Goal: Information Seeking & Learning: Learn about a topic

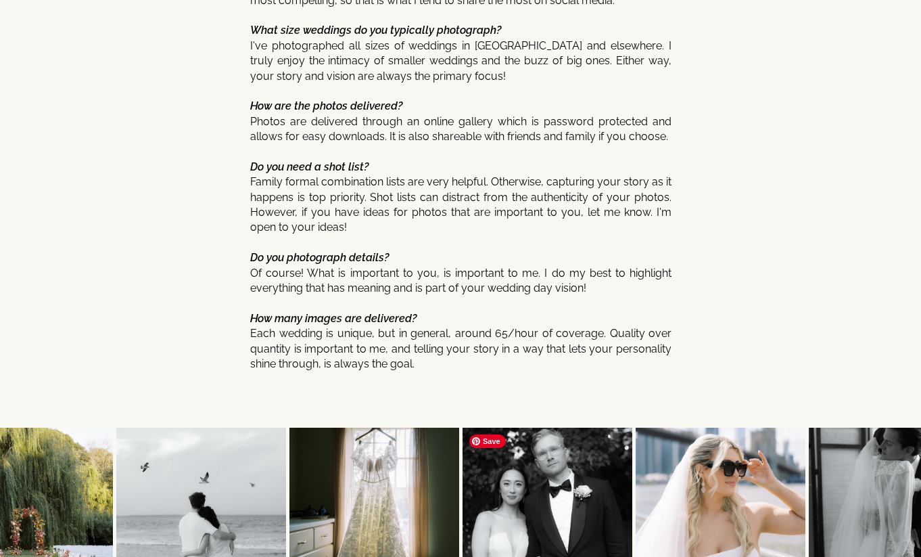
scroll to position [6971, 0]
click at [496, 332] on p "Where are you located? I work as a NY wedding photographer! I often service Tex…" at bounding box center [460, 35] width 421 height 749
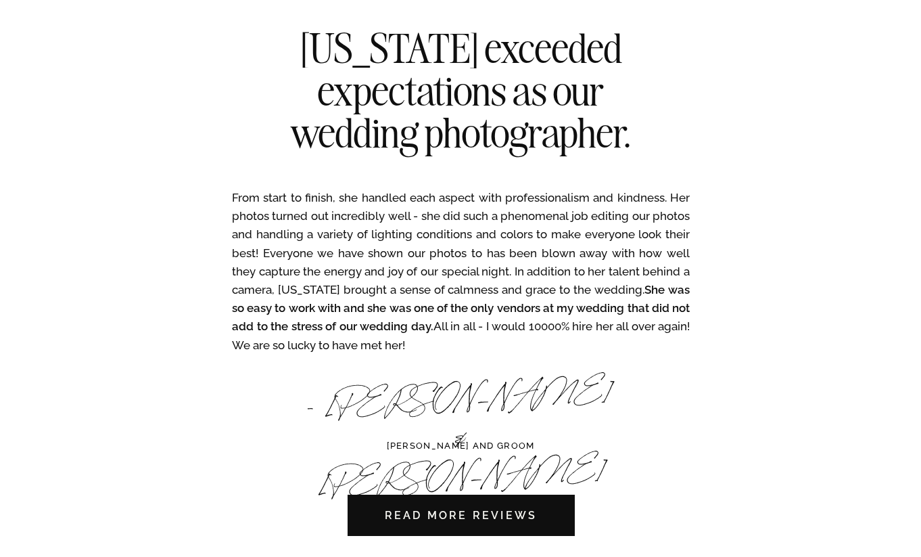
scroll to position [3946, 0]
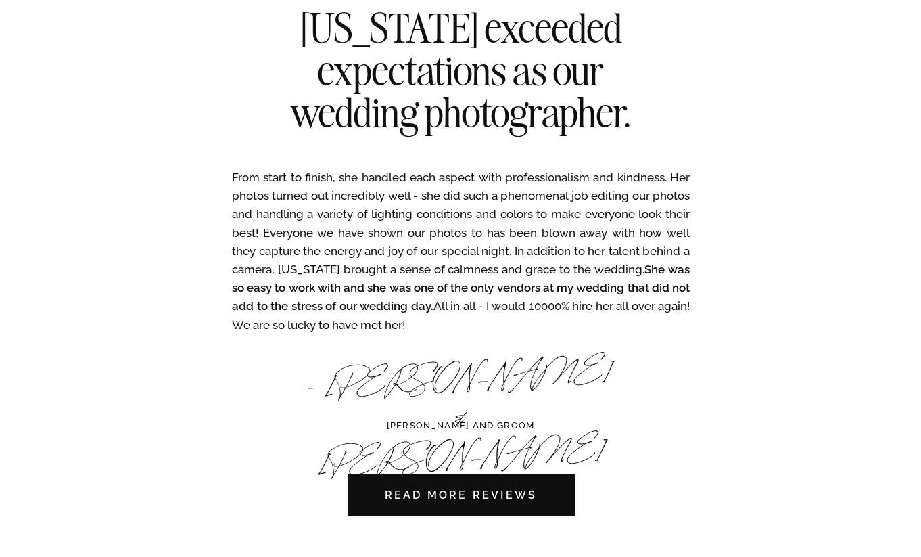
click at [522, 426] on h3 "ARISTIDE BRIDE AND GROOM" at bounding box center [460, 426] width 181 height 14
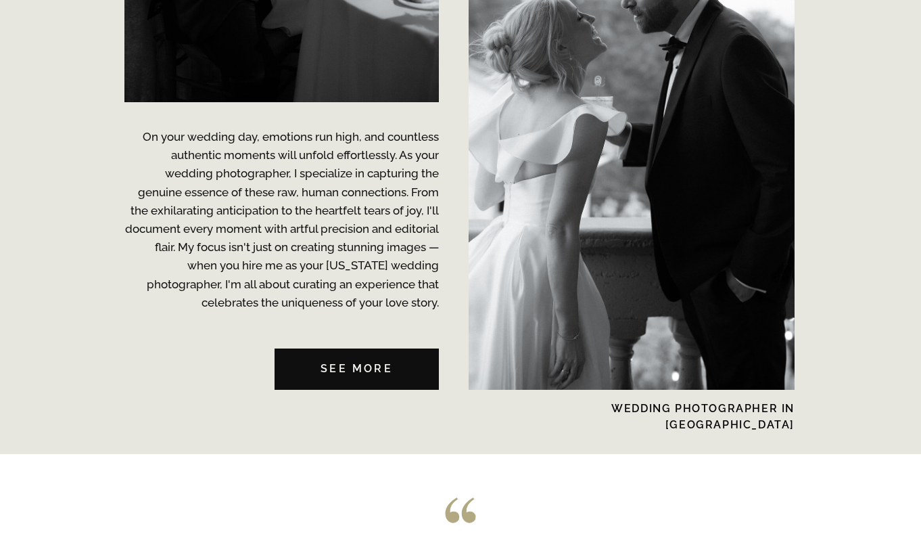
scroll to position [3385, 0]
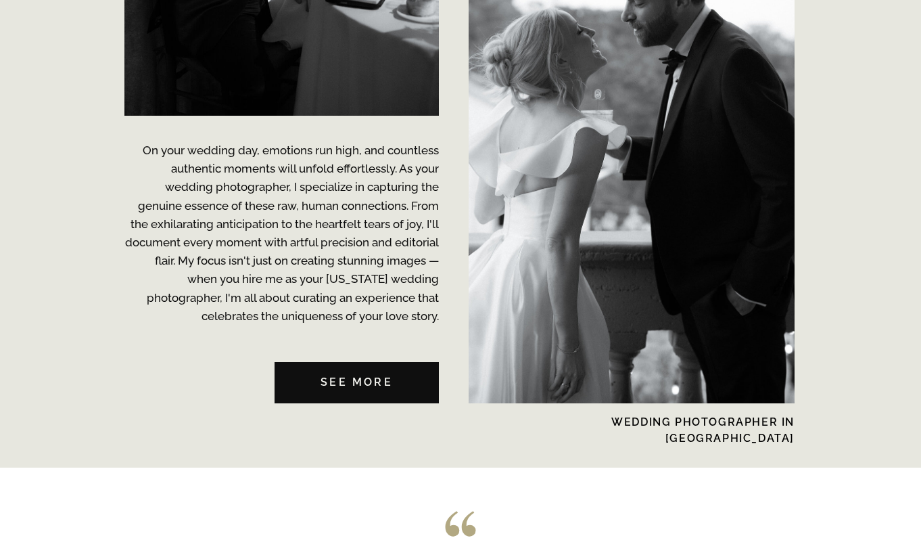
click at [733, 421] on h2 "WEDDING PHOTOGRAPHER In NYC" at bounding box center [680, 421] width 229 height 14
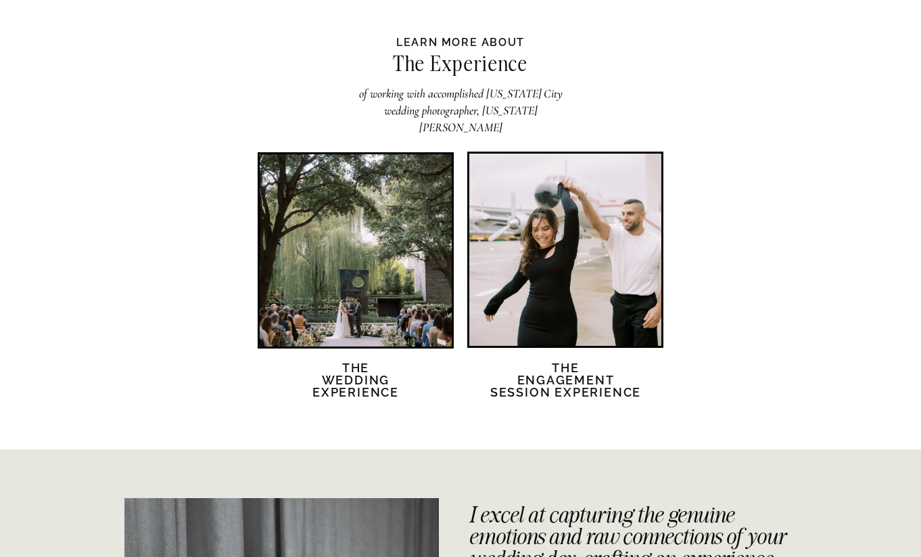
scroll to position [2538, 0]
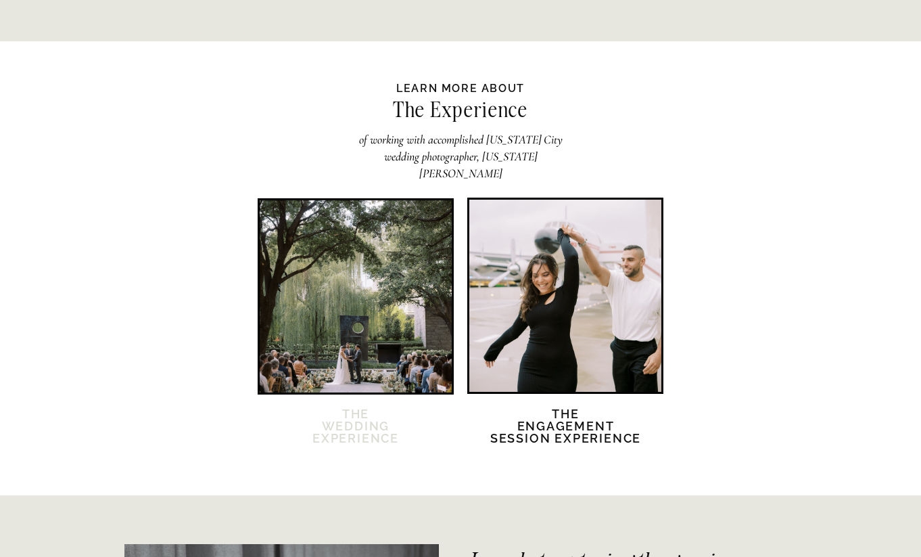
click at [367, 434] on h2 "The Wedding Experience" at bounding box center [356, 434] width 116 height 53
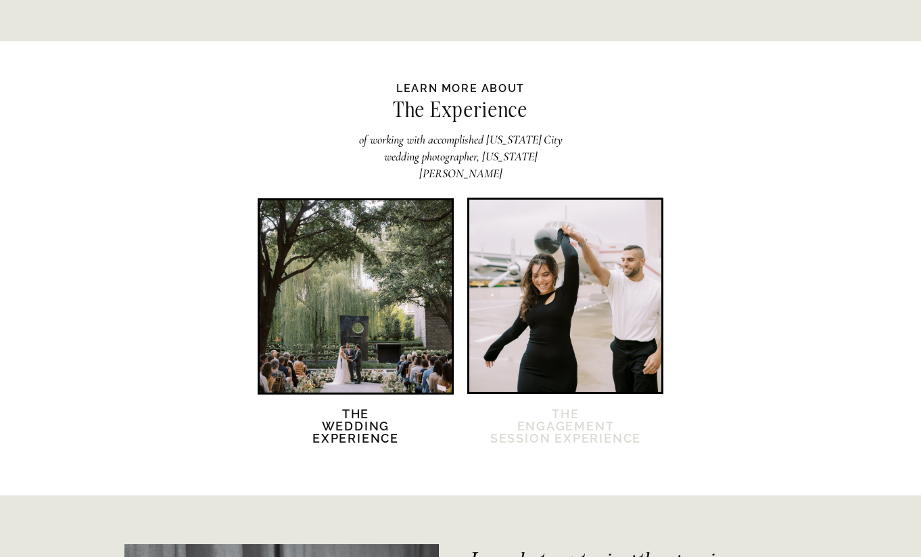
click at [554, 424] on h2 "The Engagement session Experience" at bounding box center [565, 434] width 153 height 53
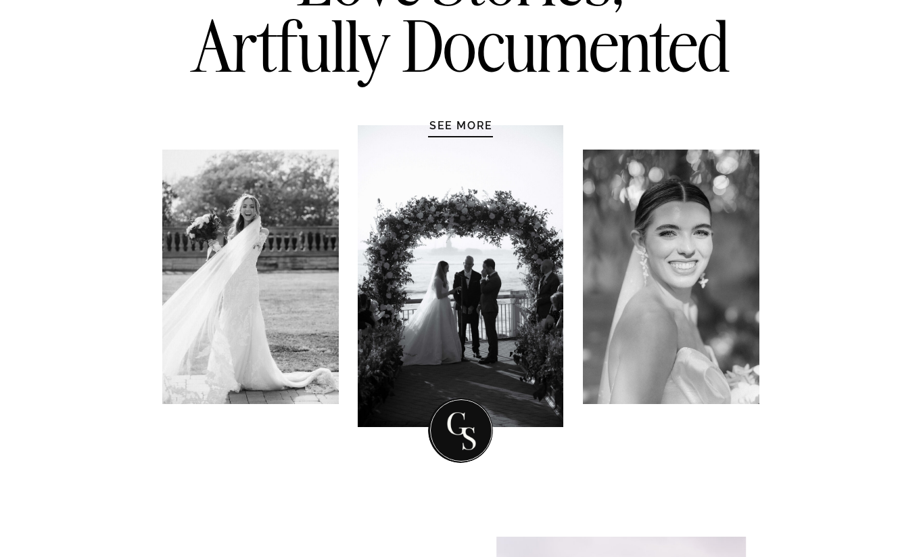
scroll to position [192, 0]
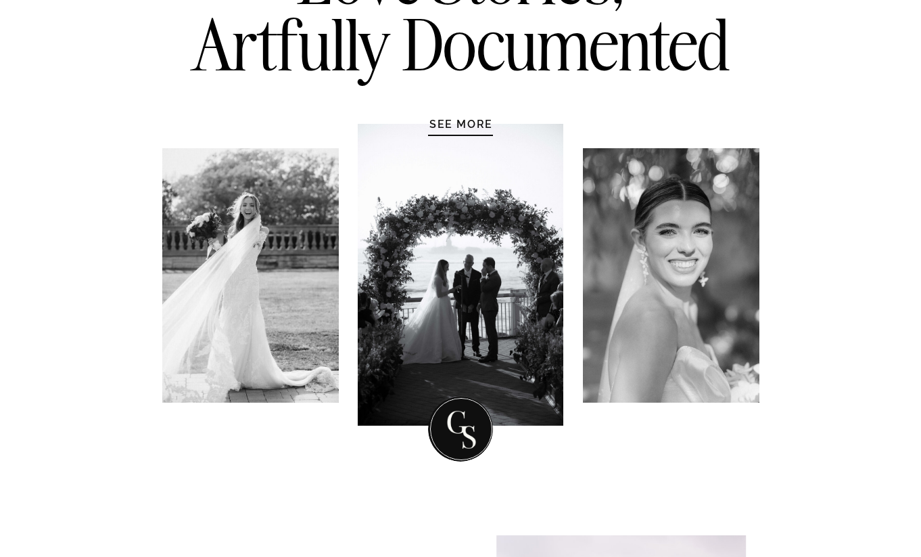
click at [488, 305] on div at bounding box center [461, 275] width 206 height 302
click at [475, 120] on h1 "SEE MORE" at bounding box center [461, 124] width 128 height 14
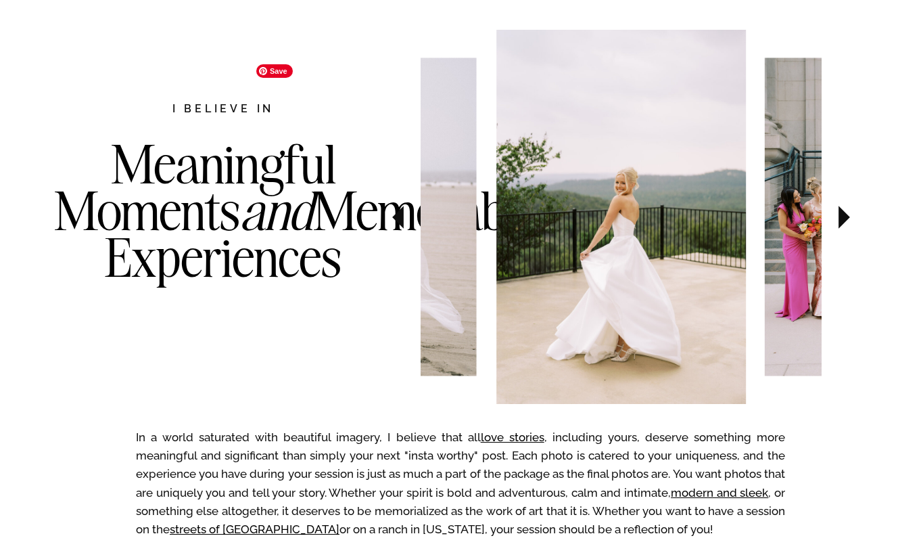
scroll to position [698, 0]
click at [849, 224] on icon at bounding box center [844, 216] width 45 height 47
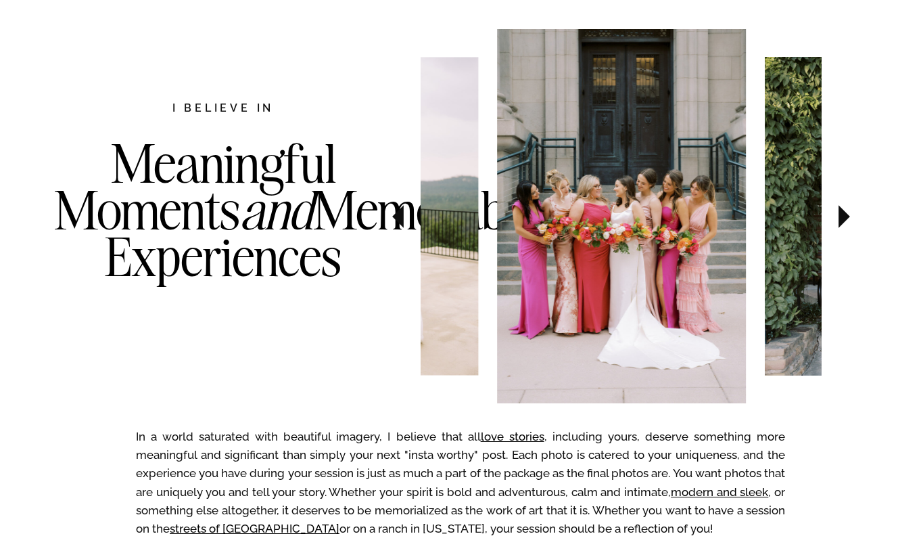
click at [849, 224] on icon at bounding box center [844, 216] width 45 height 47
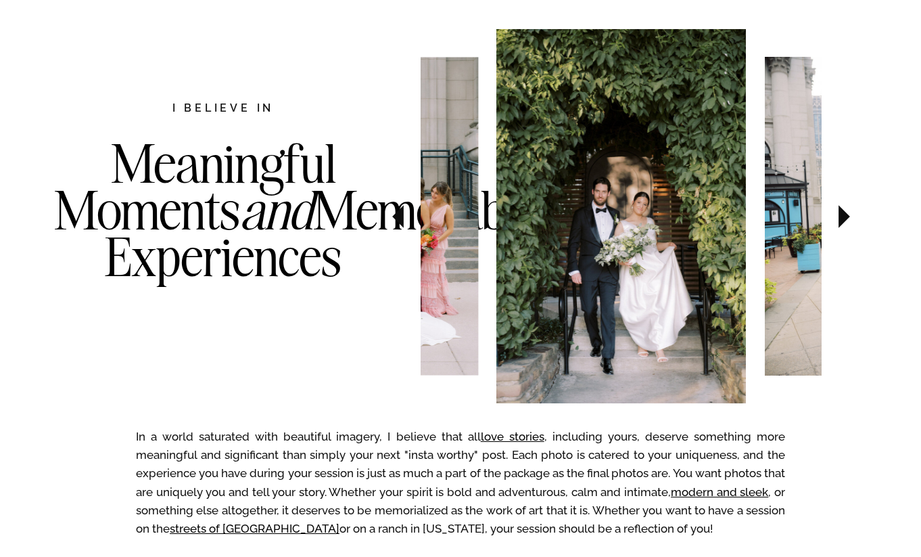
click at [848, 224] on icon at bounding box center [844, 216] width 45 height 47
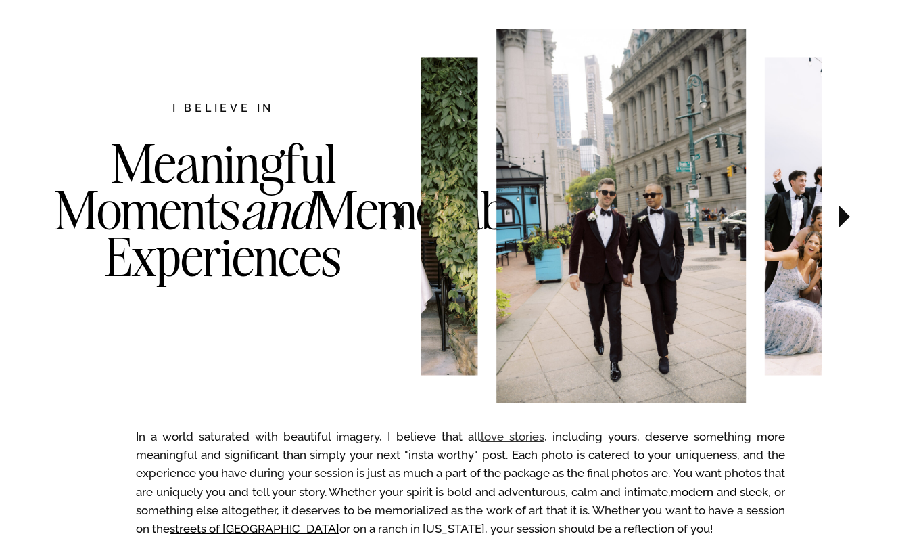
click at [529, 435] on link "love stories" at bounding box center [513, 436] width 64 height 14
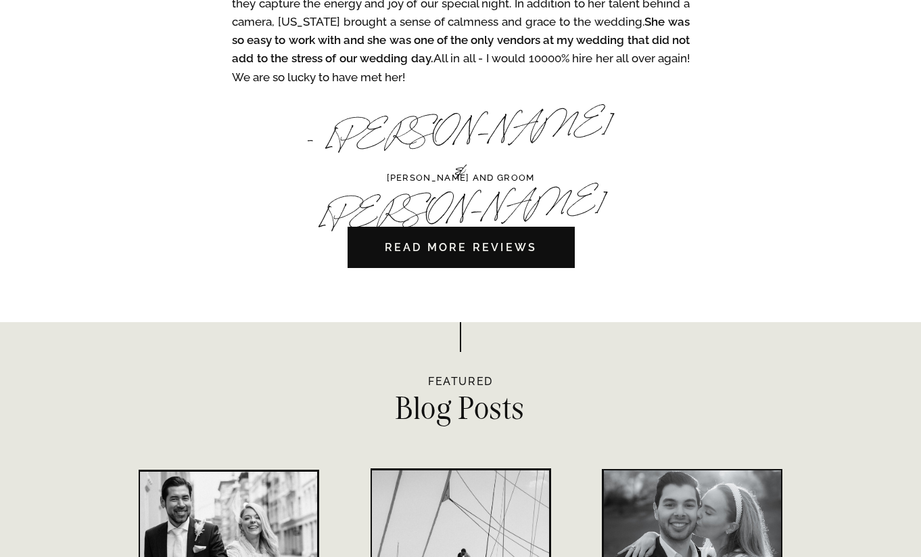
scroll to position [4188, 0]
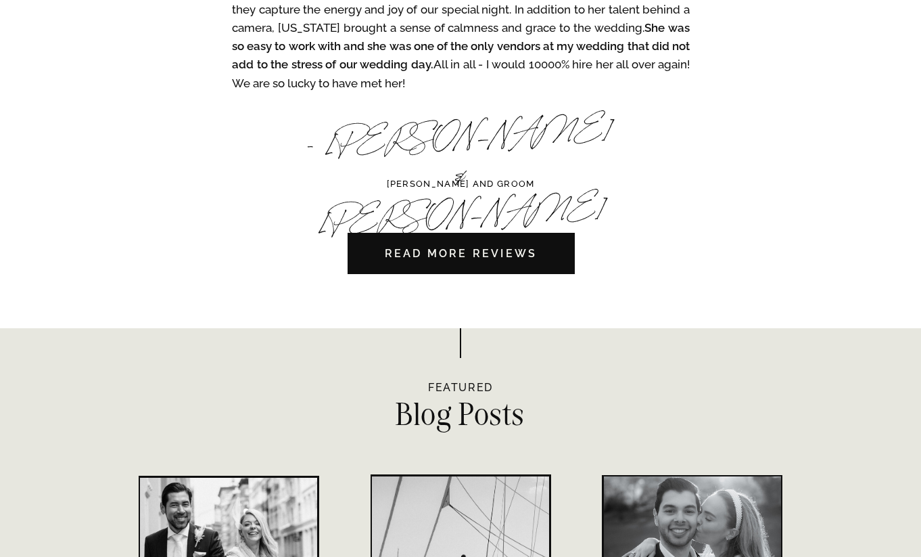
click at [502, 246] on nav "READ MORE REVIEWS" at bounding box center [461, 253] width 228 height 41
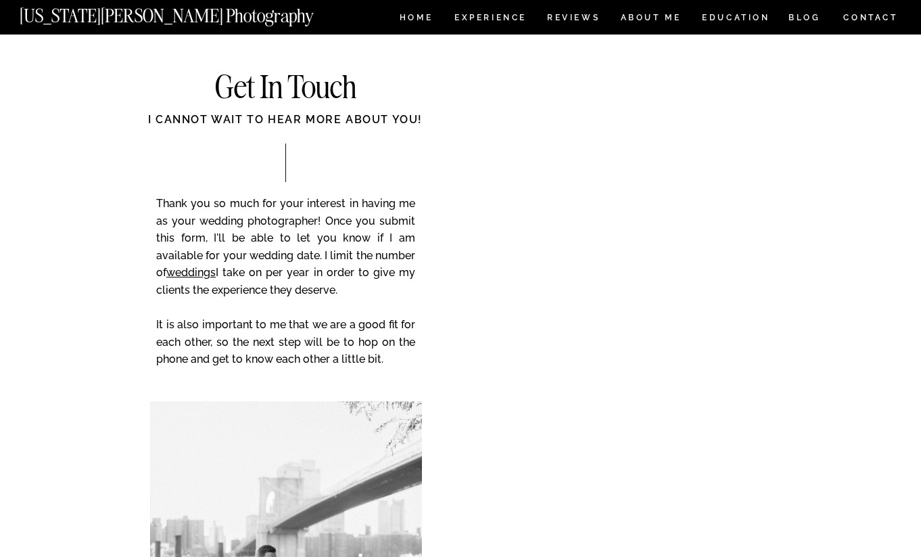
scroll to position [5370, 0]
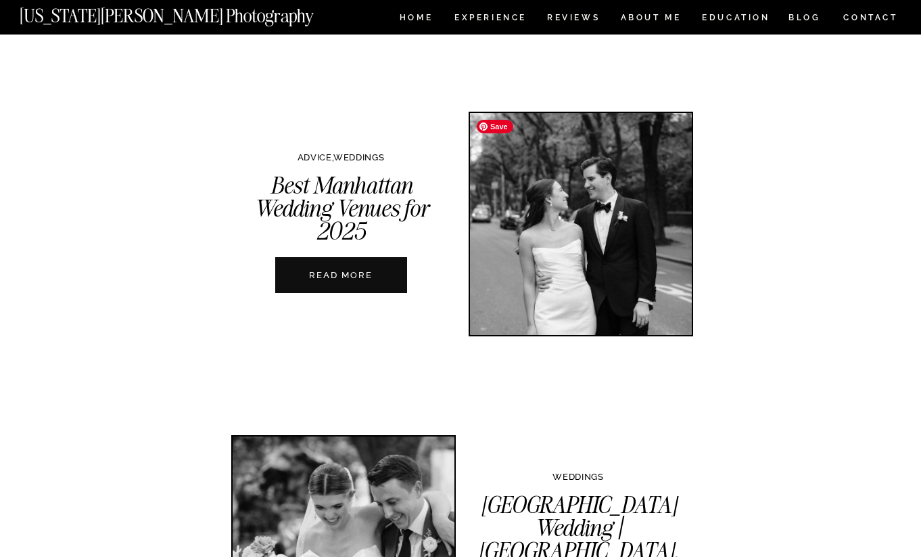
scroll to position [822, 0]
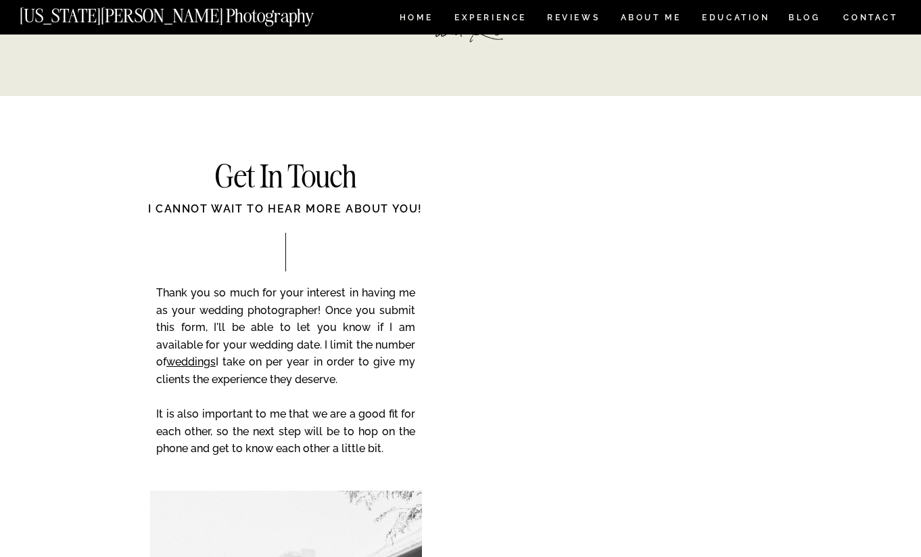
scroll to position [3307, 0]
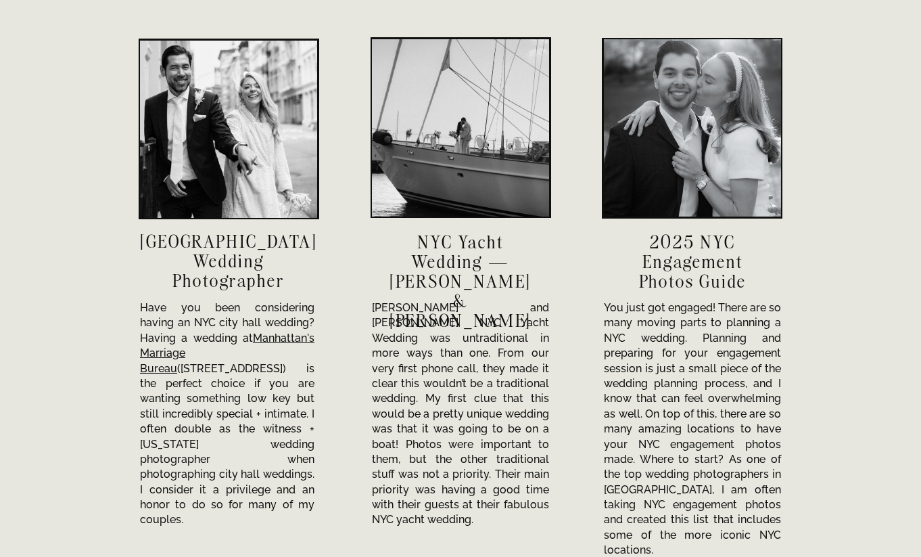
scroll to position [4630, 0]
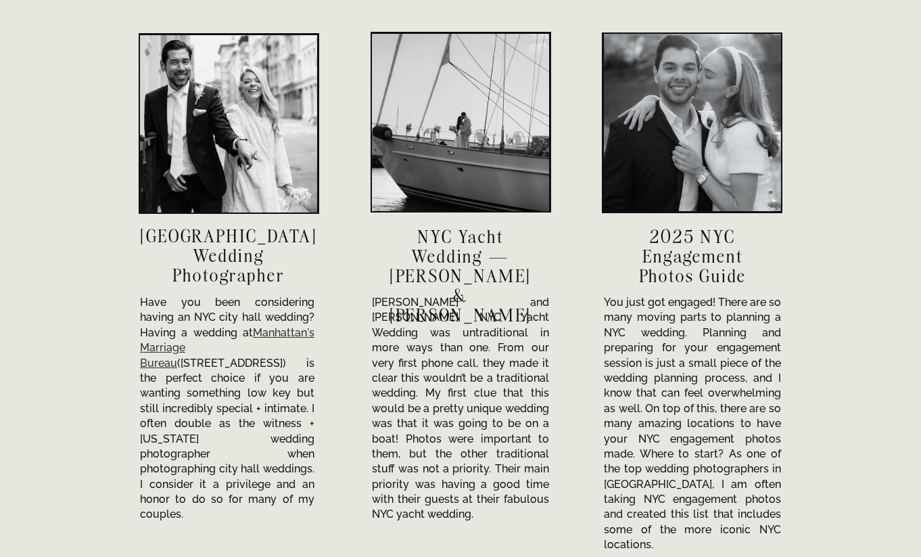
click at [292, 331] on link "Manhattan's Marriage Bureau" at bounding box center [227, 347] width 174 height 43
click at [688, 232] on h3 "2025 NYC Engagement Photos Guide" at bounding box center [693, 255] width 140 height 57
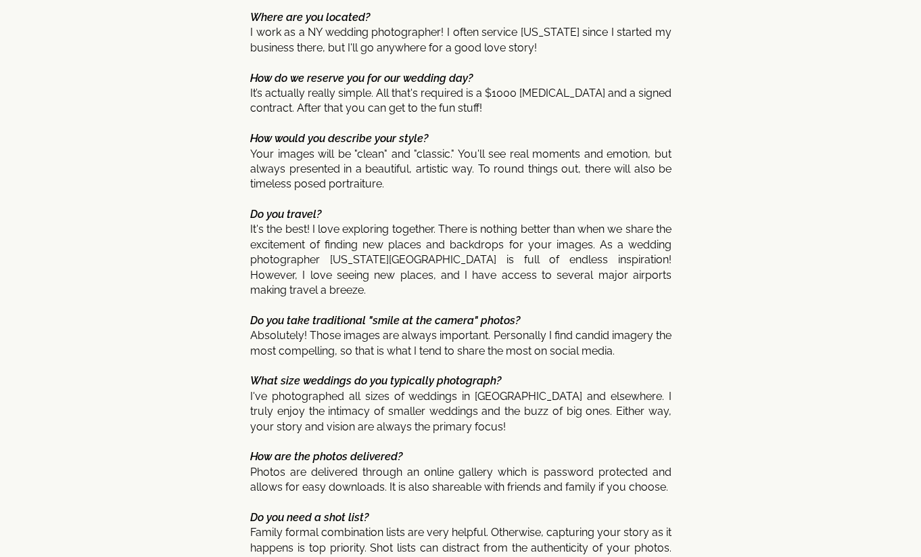
scroll to position [6622, 0]
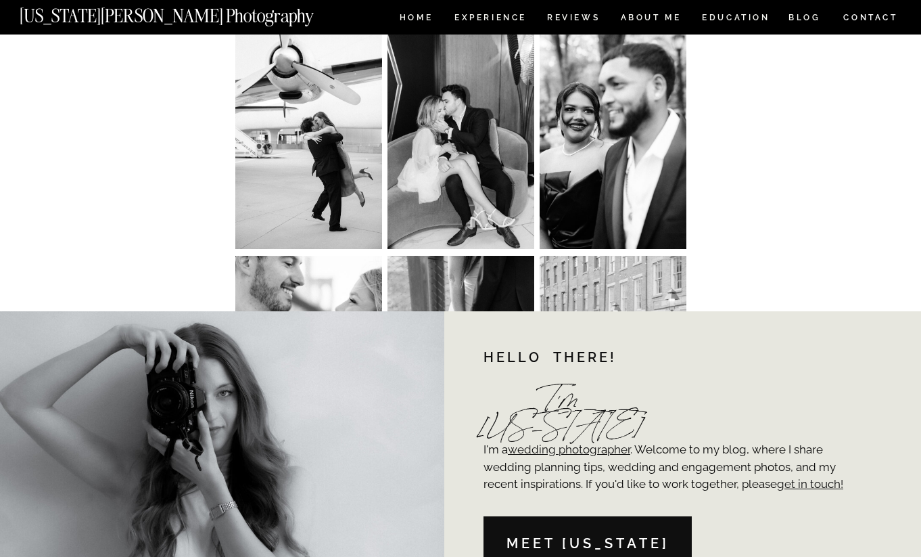
scroll to position [15816, 0]
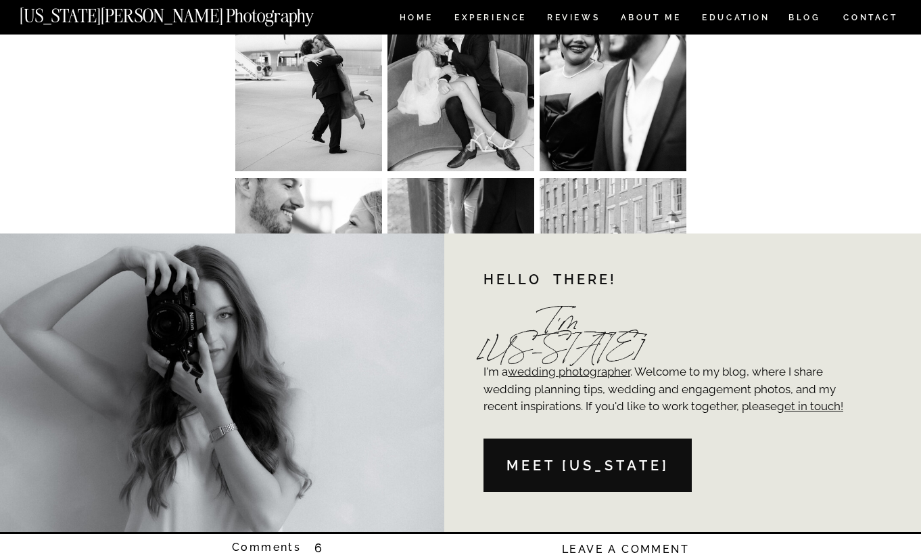
click at [417, 424] on link "Find out if I’m available for your Engagement Photos" at bounding box center [461, 429] width 300 height 10
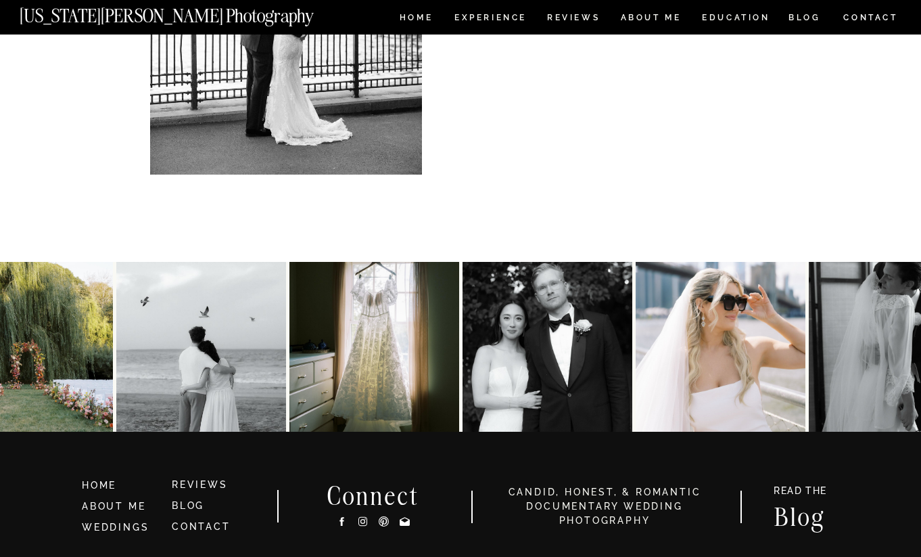
scroll to position [665, 0]
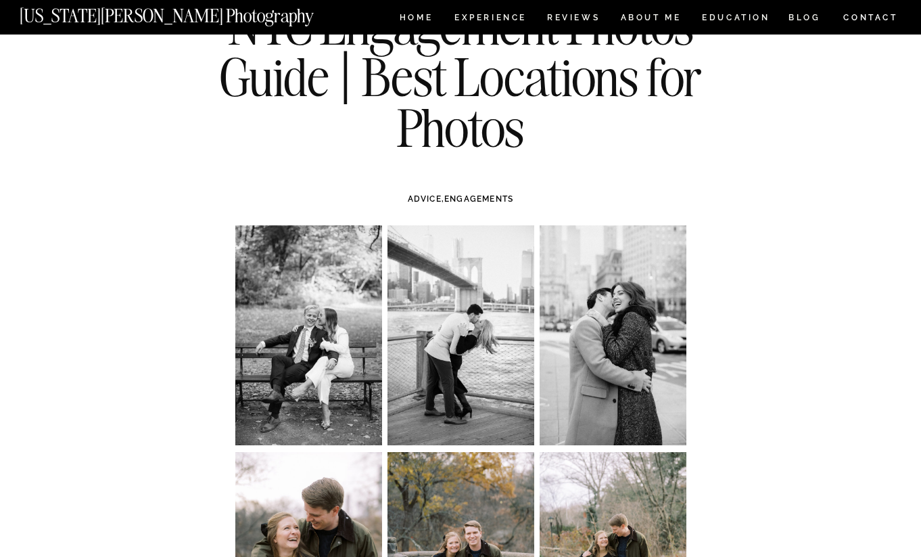
scroll to position [98, 0]
